Goal: Go to known website: Access a specific website the user already knows

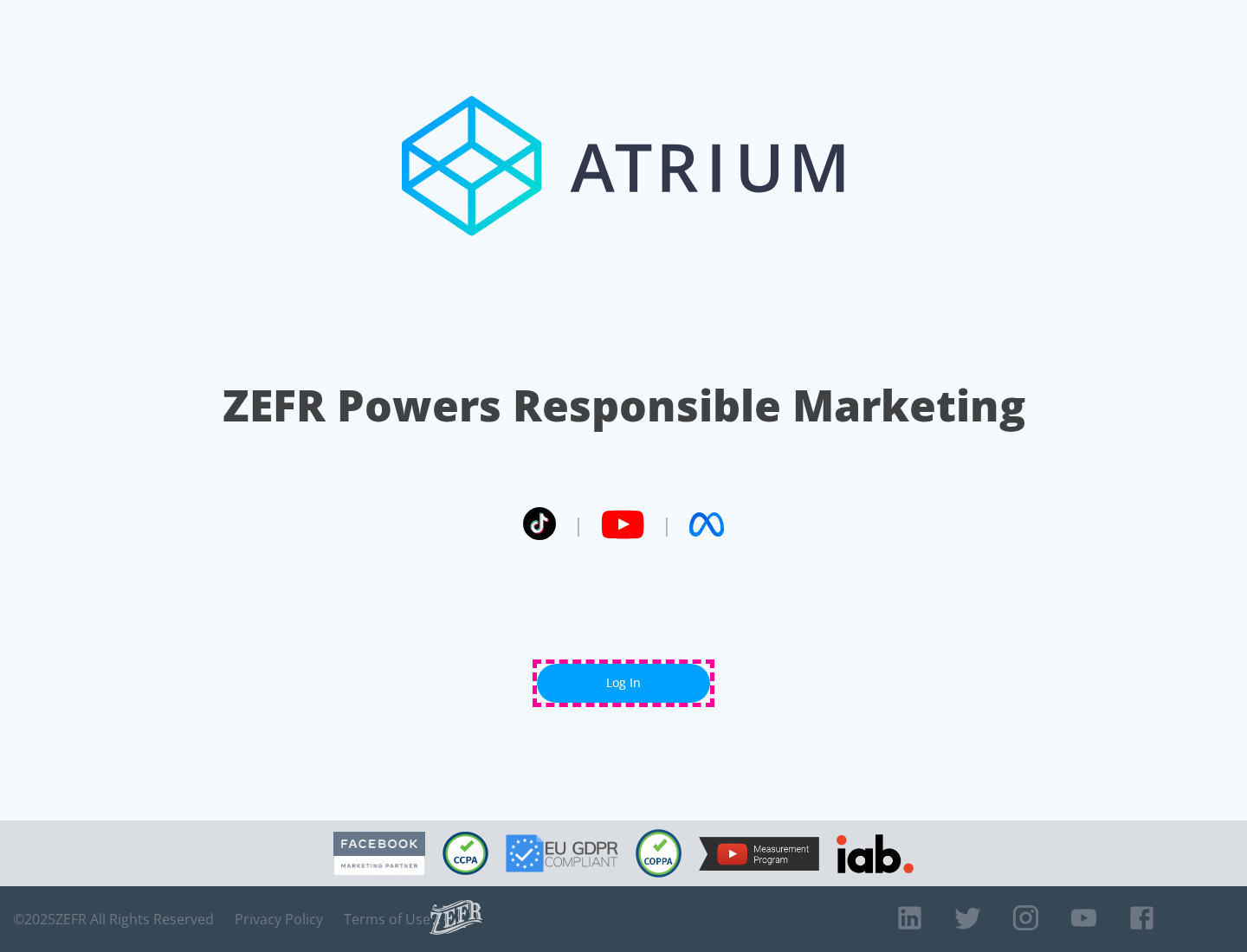
click at [624, 683] on link "Log In" at bounding box center [624, 684] width 173 height 39
